Goal: Check status: Check status

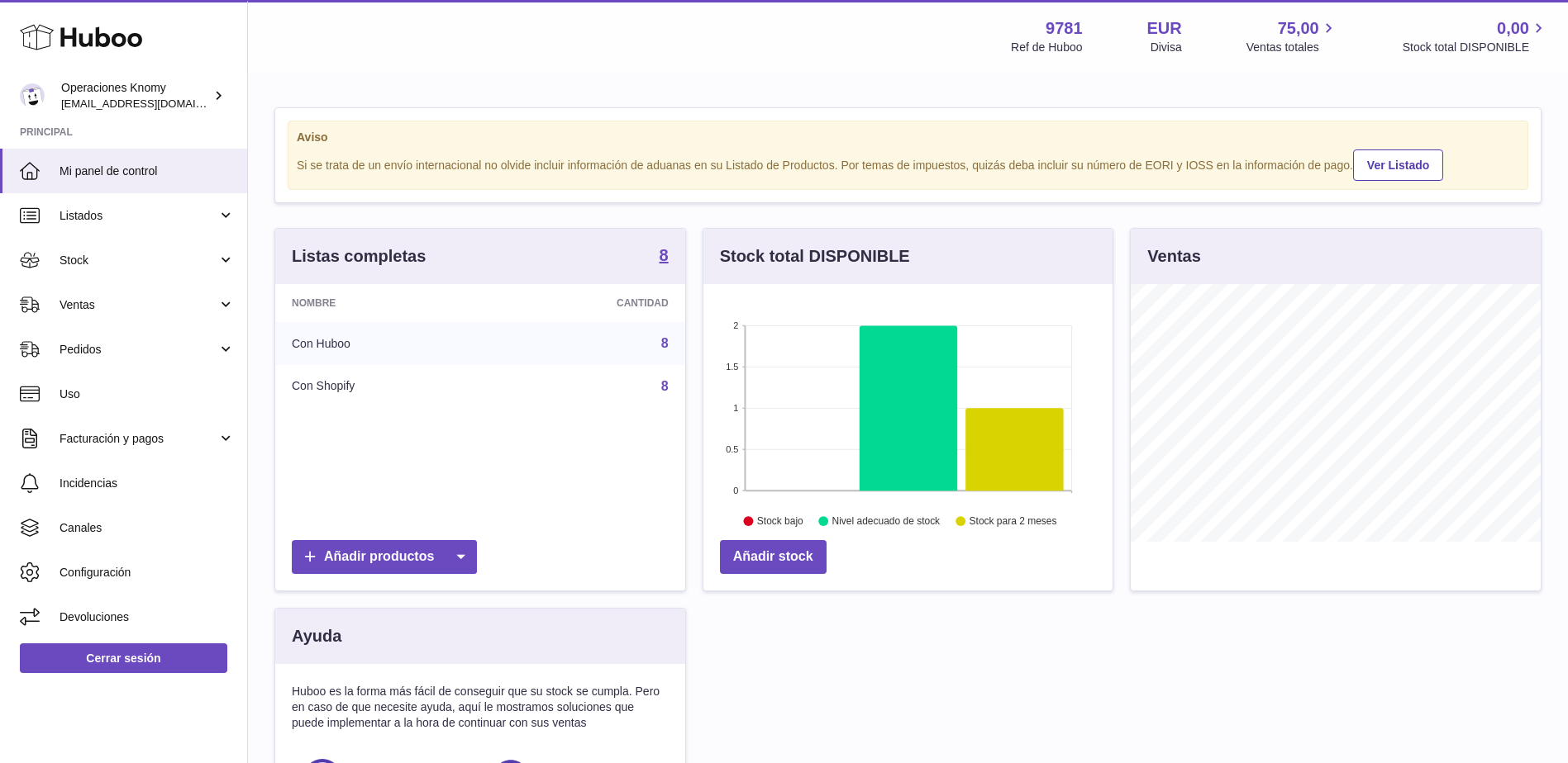
scroll to position [257, 409]
click at [111, 321] on link "Ventas" at bounding box center [123, 304] width 247 height 44
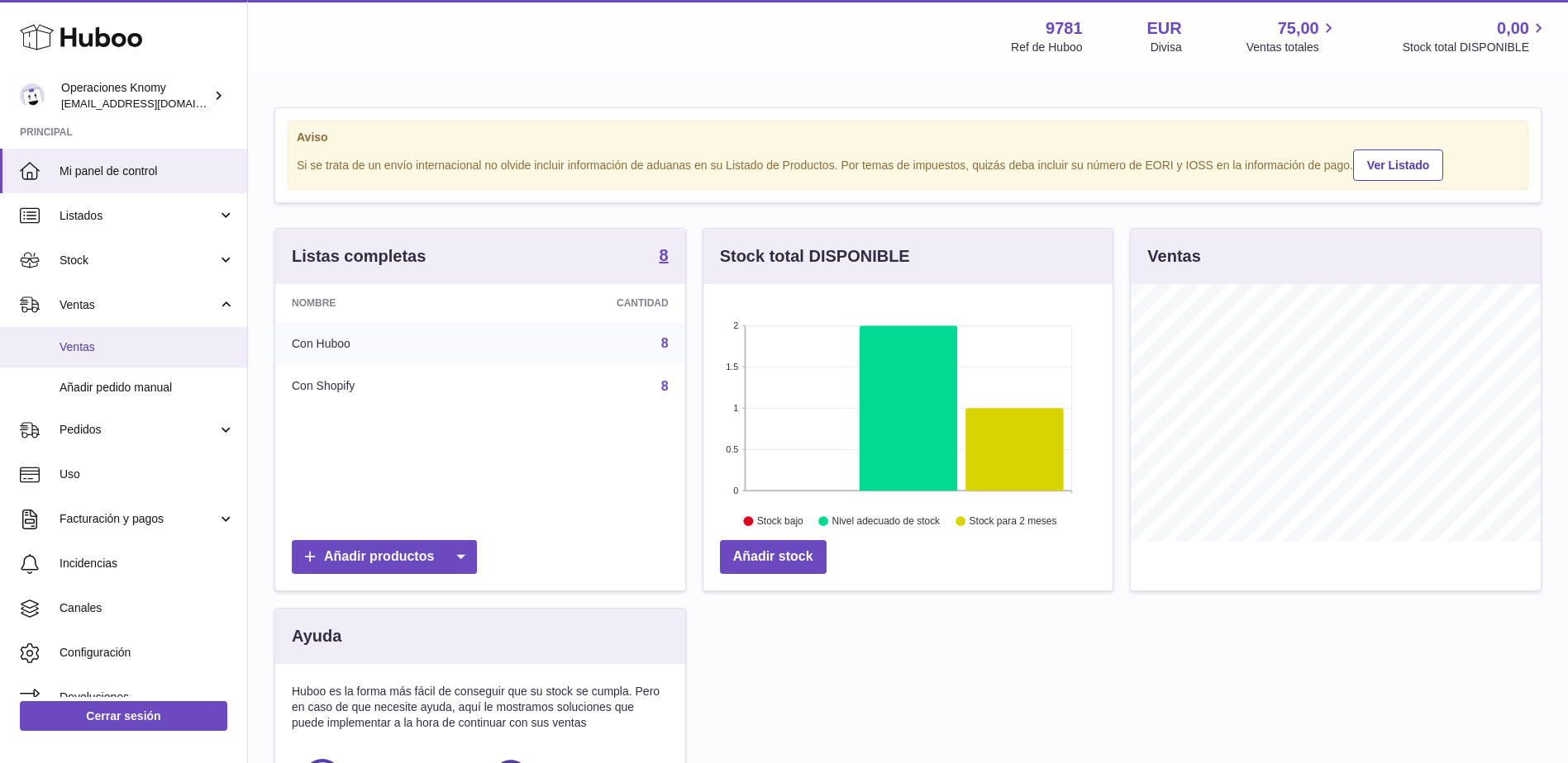
click at [118, 346] on span "Ventas" at bounding box center [147, 348] width 175 height 16
click at [85, 345] on span "Ventas" at bounding box center [147, 348] width 175 height 16
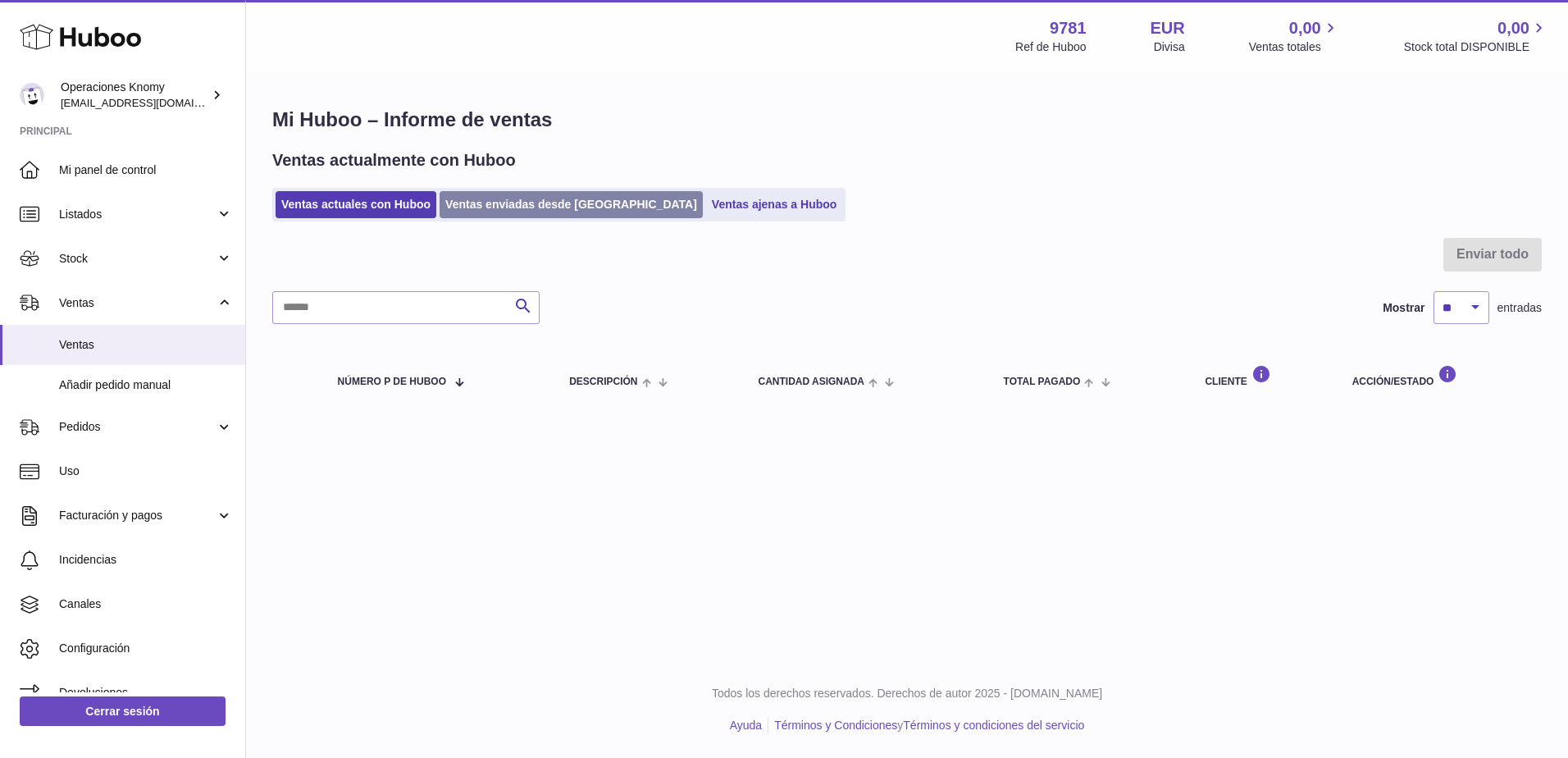
click at [496, 197] on link "Ventas enviadas desde Huboo" at bounding box center [571, 205] width 263 height 27
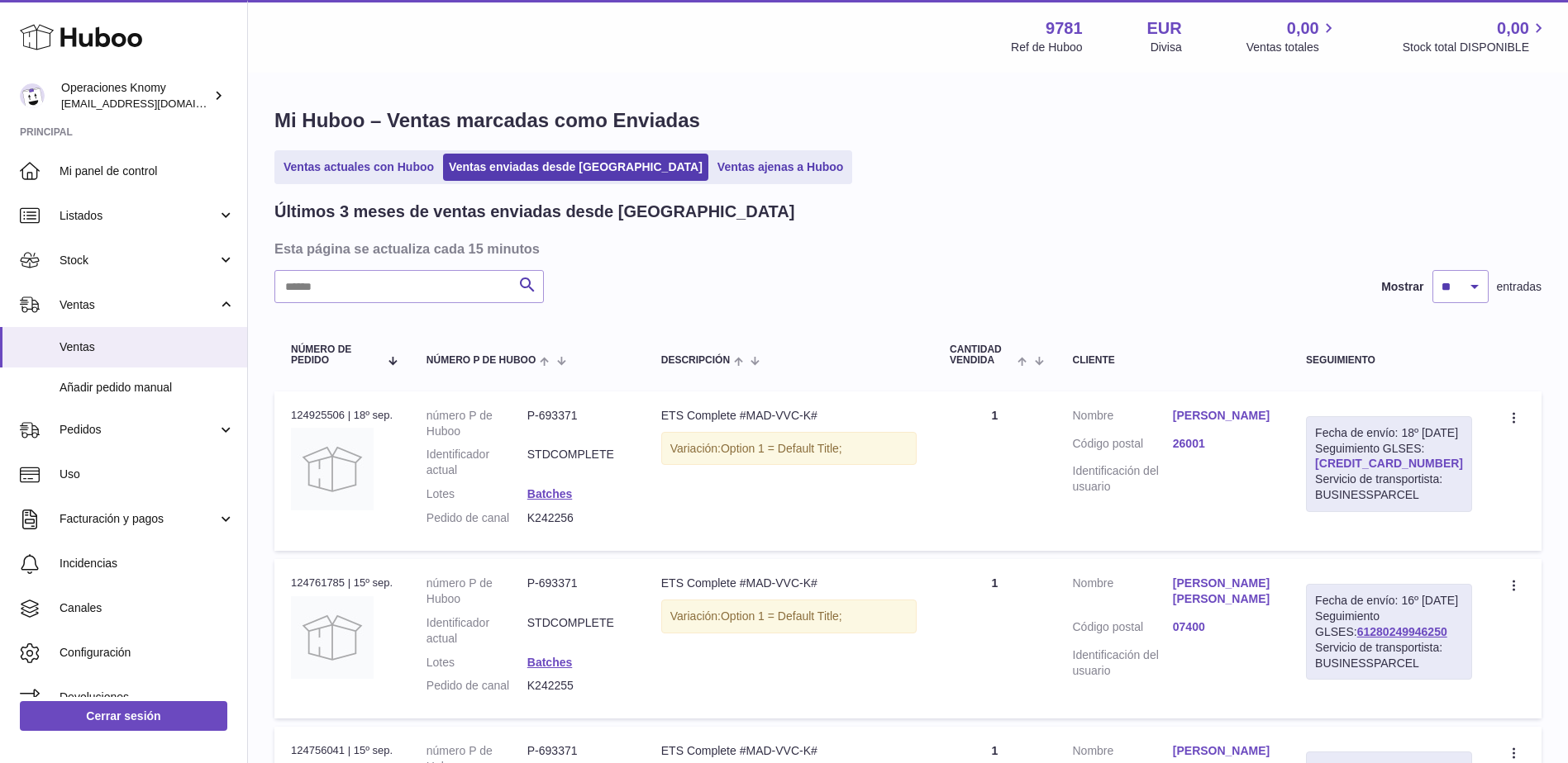
click at [1387, 470] on link "[CREDIT_CARD_NUMBER]" at bounding box center [1388, 463] width 148 height 13
